Goal: Information Seeking & Learning: Find specific page/section

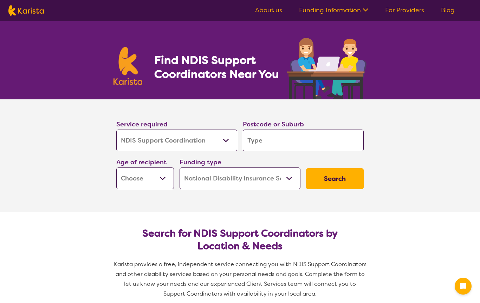
select select "NDIS Support Coordination"
select select "NDIS"
select select "NDIS Support Coordination"
select select "NDIS"
click at [225, 148] on select "Allied Health Assistant Assessment ([MEDICAL_DATA] or [MEDICAL_DATA]) Behaviour…" at bounding box center [176, 141] width 121 height 22
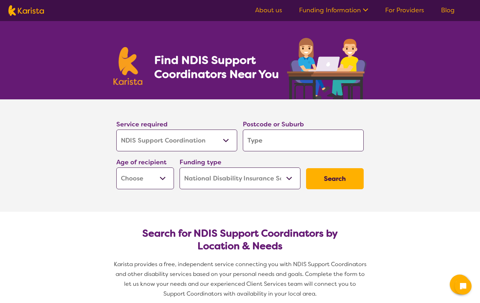
click at [312, 145] on input "search" at bounding box center [303, 141] width 121 height 22
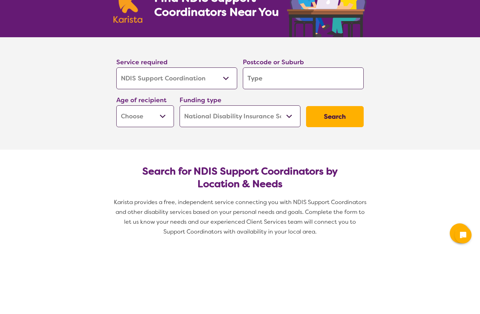
type input "4"
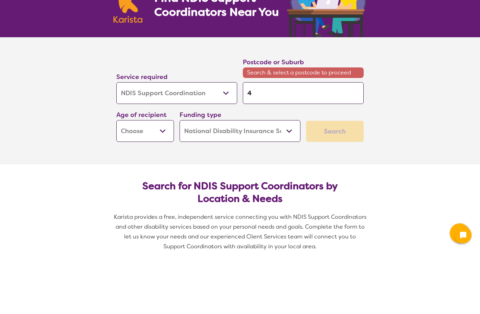
type input "42"
type input "421"
type input "4214"
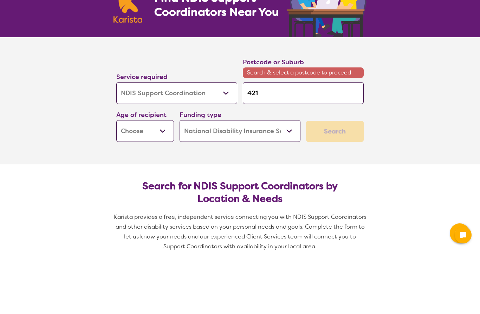
type input "4214"
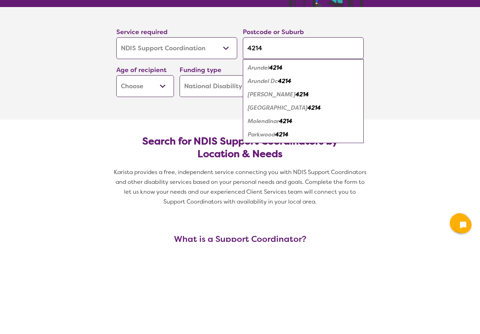
type input "4214"
click at [283, 220] on div "Parkwood 4214" at bounding box center [303, 226] width 114 height 13
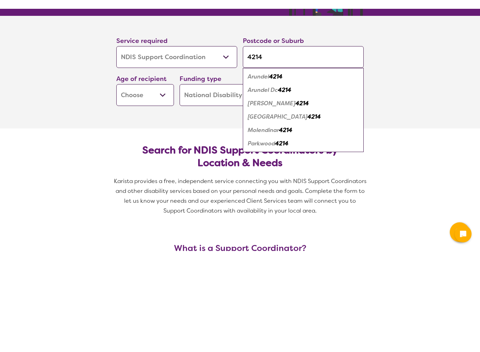
scroll to position [92, 0]
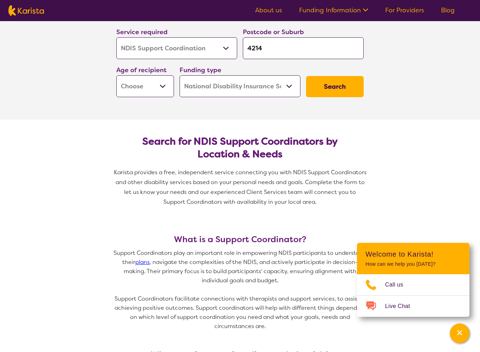
click at [169, 90] on select "Early Childhood - 0 to 9 Child - 10 to 11 Adolescent - 12 to 17 Adult - 18 to 6…" at bounding box center [145, 86] width 58 height 22
select select "AD"
click at [287, 92] on select "Home Care Package (HCP) National Disability Insurance Scheme (NDIS) I don't know" at bounding box center [240, 86] width 121 height 22
click at [347, 93] on button "Search" at bounding box center [335, 86] width 58 height 21
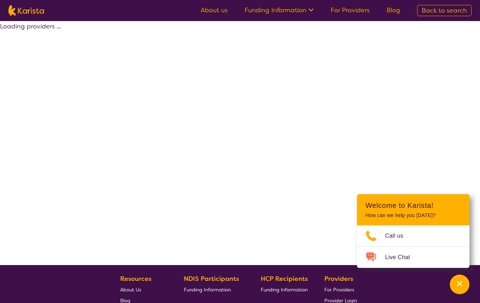
select select "by_score"
